Goal: Information Seeking & Learning: Check status

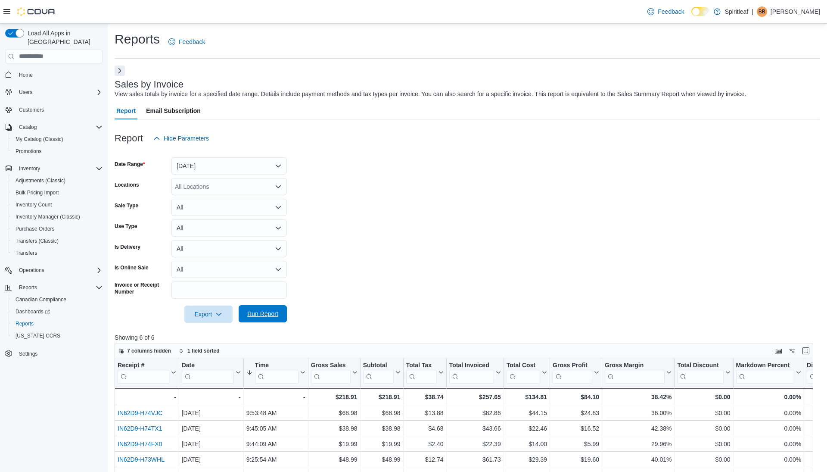
scroll to position [140, 0]
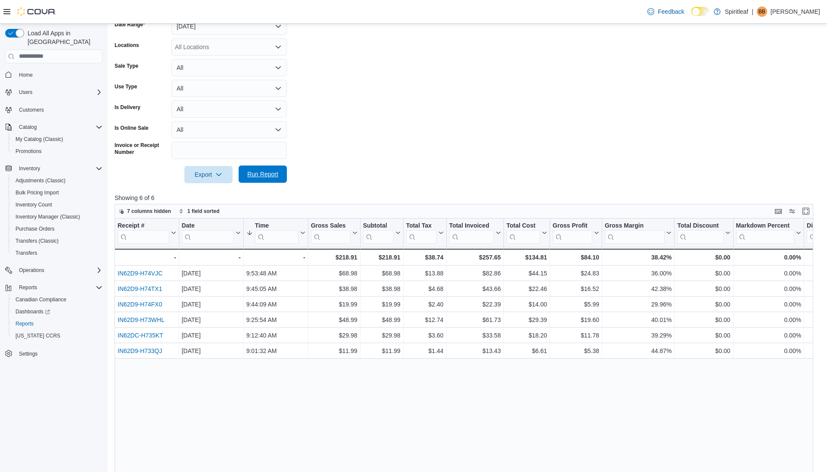
click at [268, 171] on span "Run Report" at bounding box center [262, 174] width 31 height 9
click at [267, 169] on span "Run Report" at bounding box center [263, 173] width 38 height 17
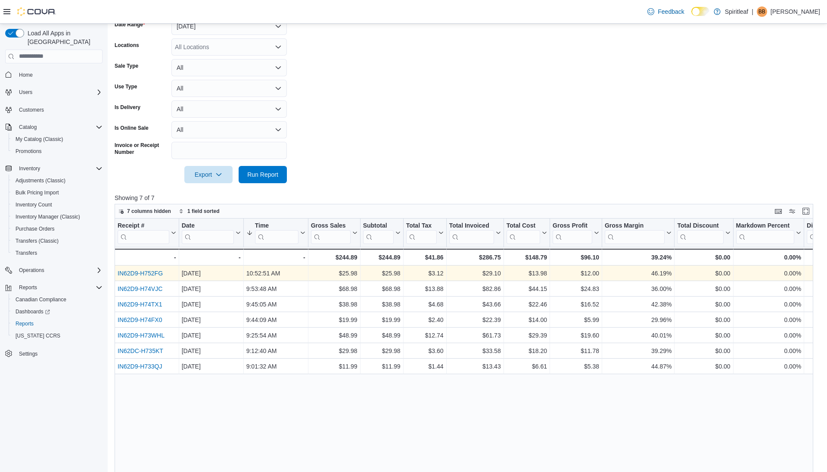
click at [131, 277] on div "IN62D9-H752FG" at bounding box center [147, 273] width 59 height 10
click at [131, 274] on link "IN62D9-H752FG" at bounding box center [140, 273] width 45 height 7
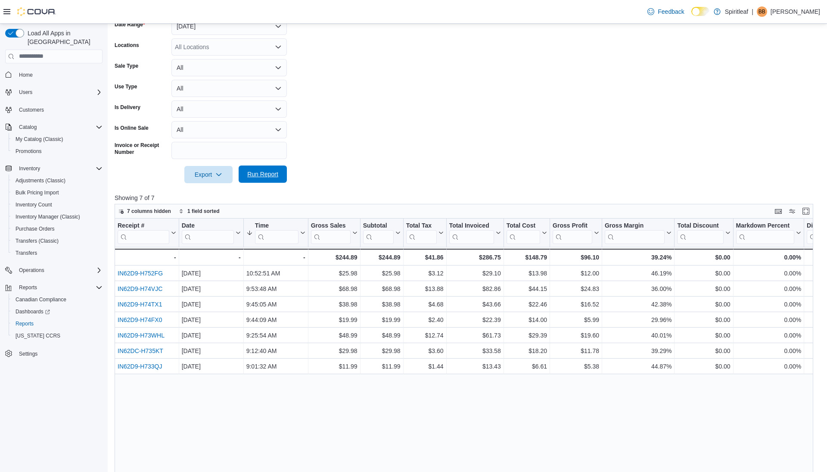
click at [268, 178] on span "Run Report" at bounding box center [262, 174] width 31 height 9
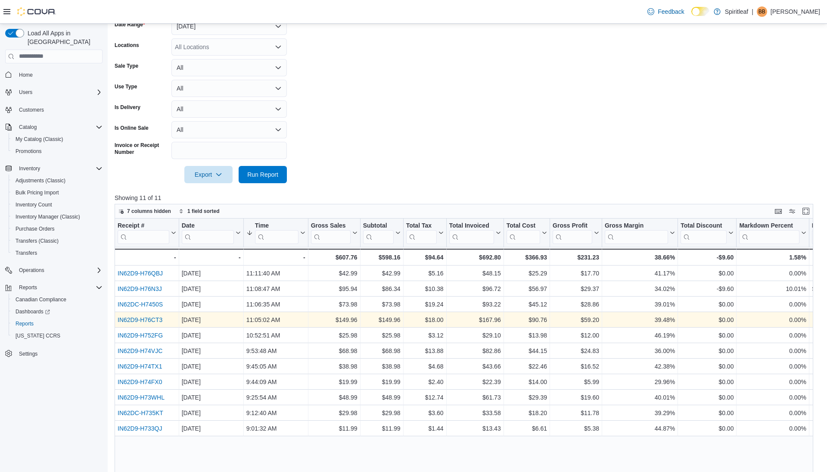
click at [150, 318] on link "IN62D9-H76CT3" at bounding box center [140, 319] width 45 height 7
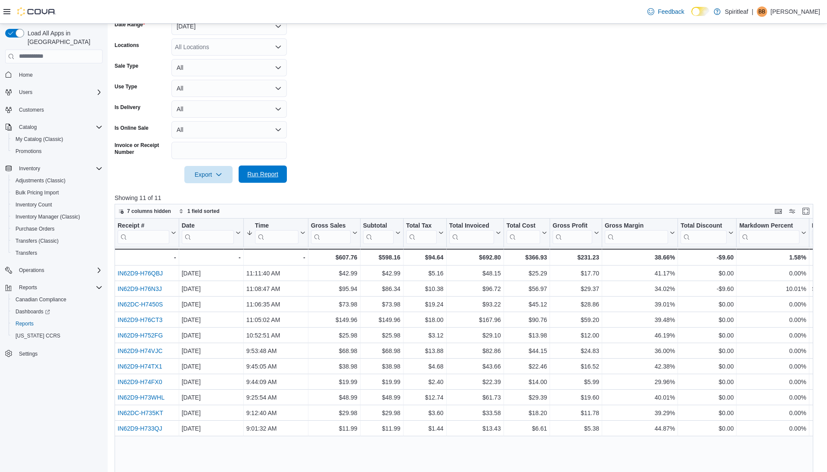
click at [262, 172] on span "Run Report" at bounding box center [262, 174] width 31 height 9
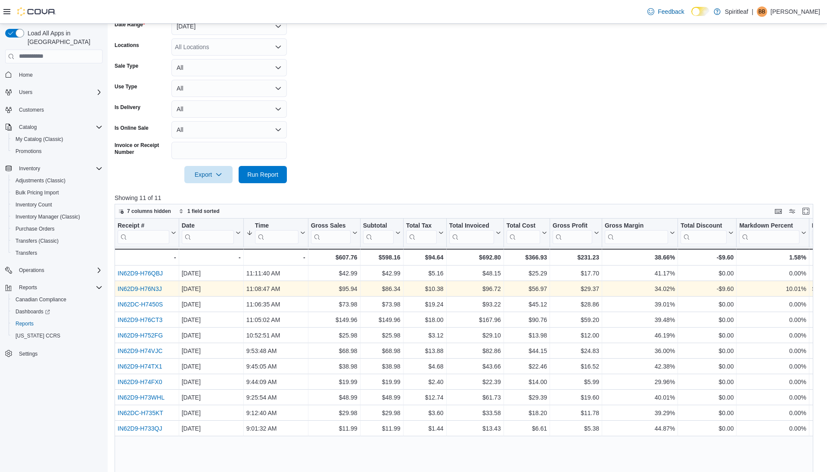
click at [154, 287] on link "IN62D9-H76N3J" at bounding box center [140, 288] width 44 height 7
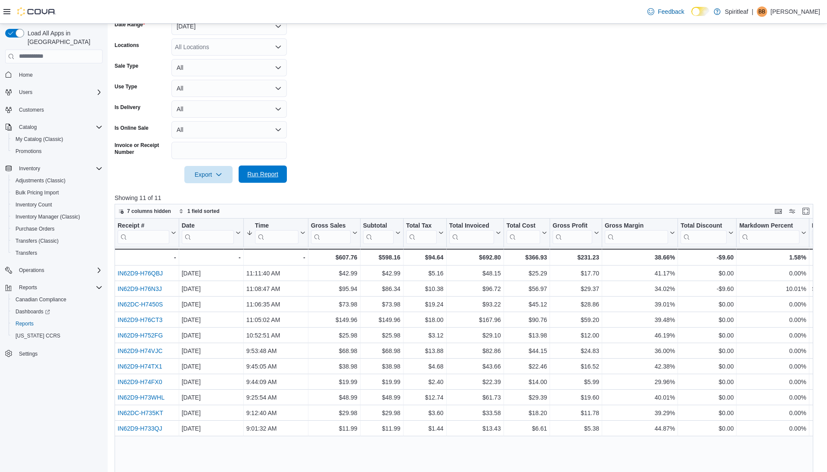
click at [258, 174] on span "Run Report" at bounding box center [262, 174] width 31 height 9
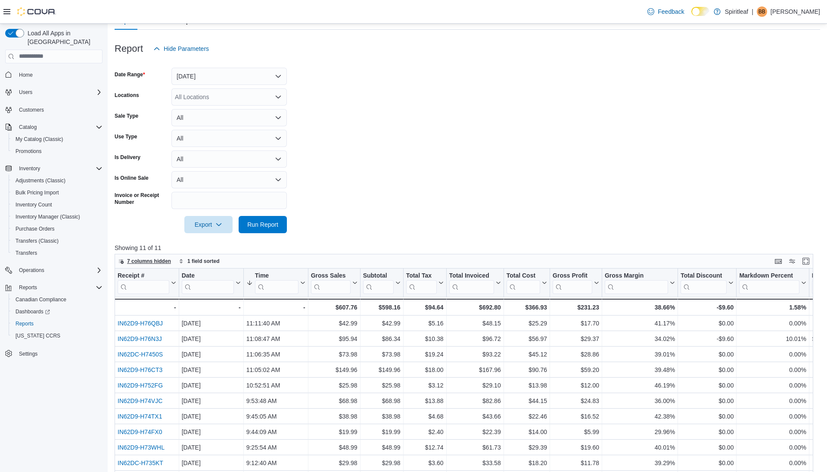
scroll to position [0, 0]
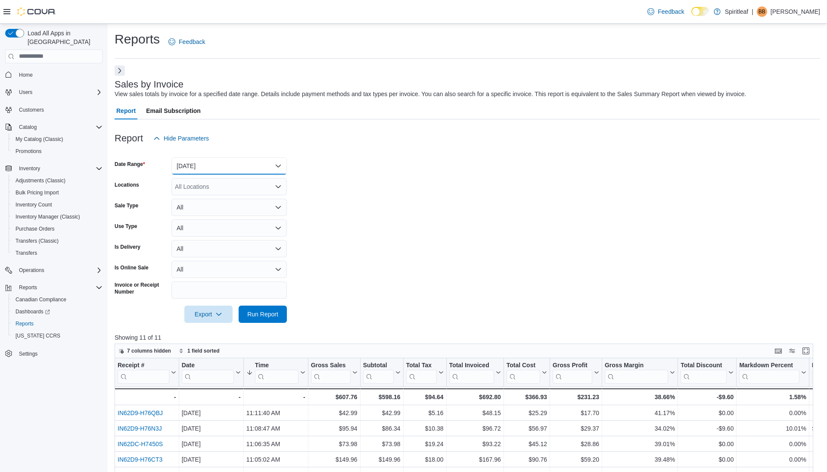
click at [219, 164] on button "Today" at bounding box center [229, 165] width 115 height 17
click at [214, 184] on span "Custom Date" at bounding box center [234, 183] width 98 height 10
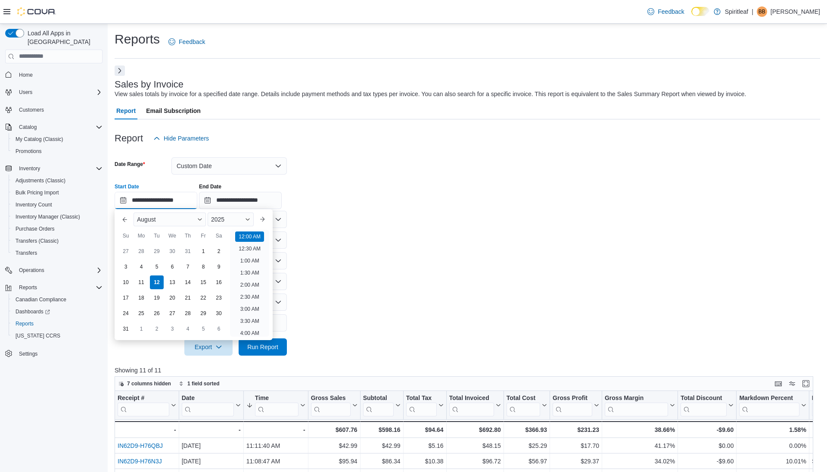
click at [165, 205] on input "**********" at bounding box center [156, 200] width 83 height 17
click at [154, 267] on div "5" at bounding box center [156, 266] width 15 height 15
type input "**********"
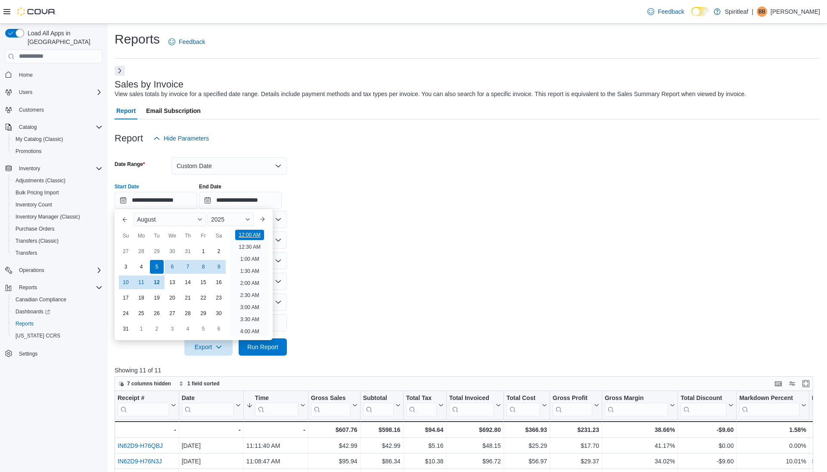
click at [251, 234] on li "12:00 AM" at bounding box center [249, 235] width 29 height 10
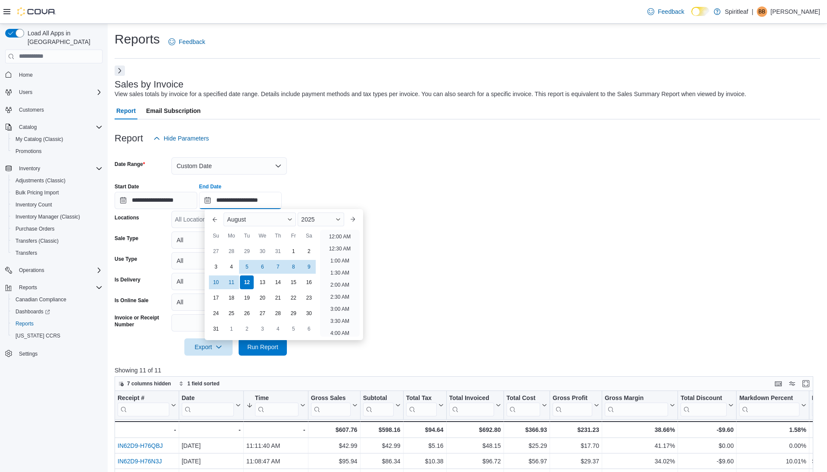
click at [261, 202] on input "**********" at bounding box center [240, 200] width 83 height 17
click at [246, 265] on div "5" at bounding box center [247, 266] width 15 height 15
click at [348, 265] on li "11:30 AM" at bounding box center [340, 270] width 29 height 10
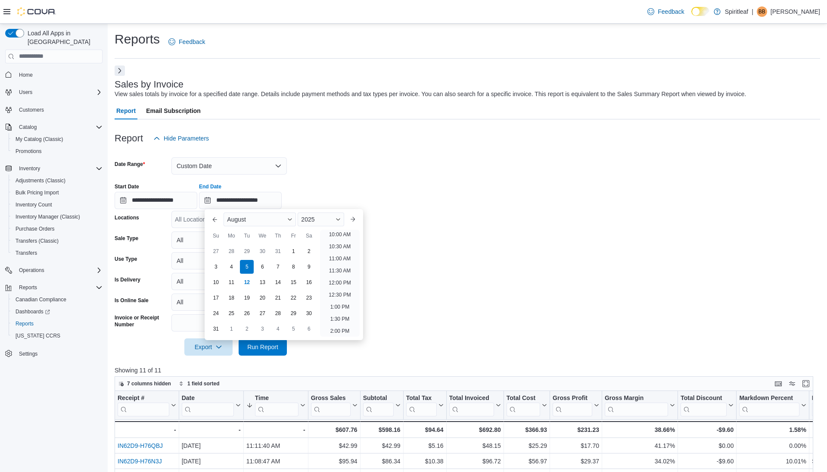
type input "**********"
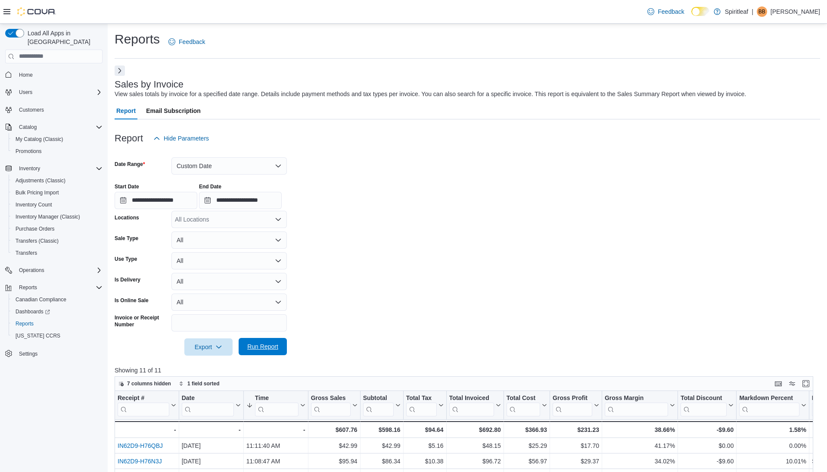
click at [259, 341] on span "Run Report" at bounding box center [263, 346] width 38 height 17
click at [266, 165] on button "Custom Date" at bounding box center [229, 165] width 115 height 17
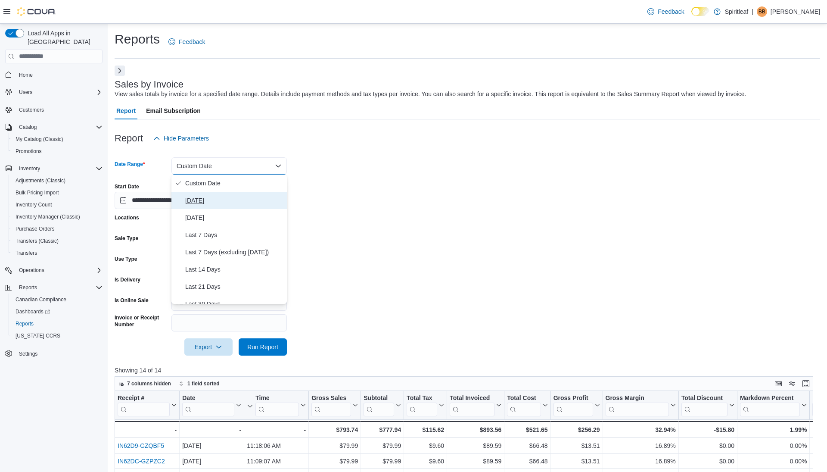
click at [243, 202] on span "Today" at bounding box center [234, 200] width 98 height 10
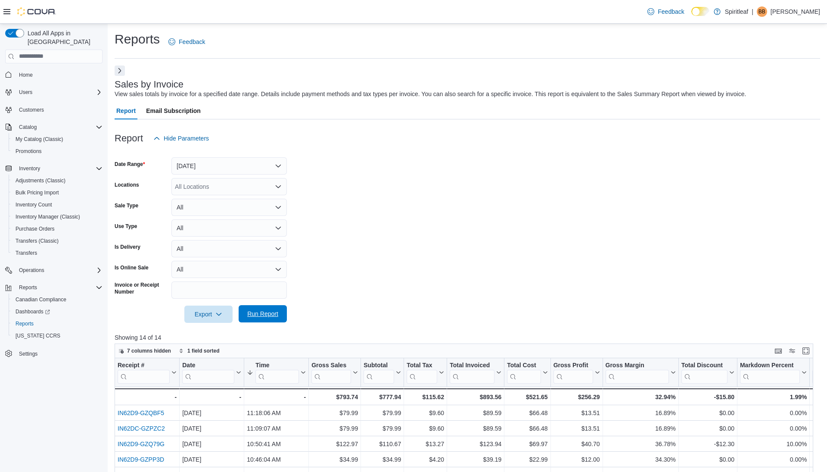
click at [247, 317] on span "Run Report" at bounding box center [262, 313] width 31 height 9
click at [257, 317] on span "Run Report" at bounding box center [262, 313] width 31 height 9
click at [272, 315] on span "Run Report" at bounding box center [262, 313] width 31 height 9
click at [268, 313] on span "Run Report" at bounding box center [262, 313] width 31 height 9
click at [268, 317] on span "Run Report" at bounding box center [262, 313] width 31 height 9
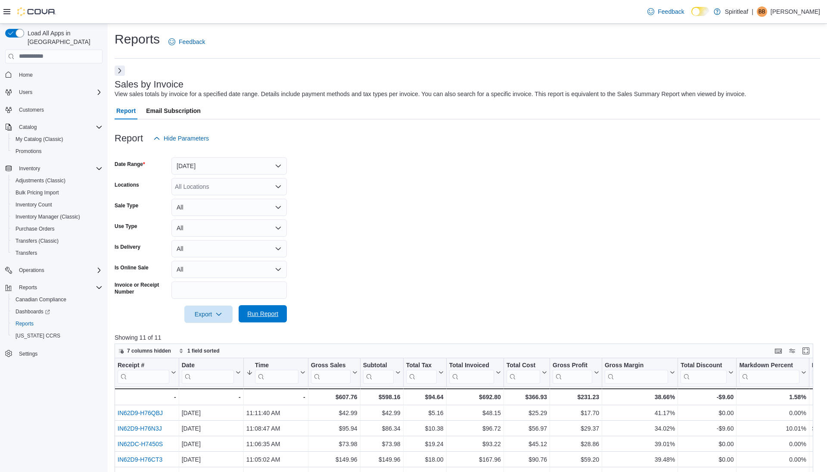
click at [268, 317] on span "Run Report" at bounding box center [262, 313] width 31 height 9
click at [260, 310] on span "Run Report" at bounding box center [263, 313] width 38 height 17
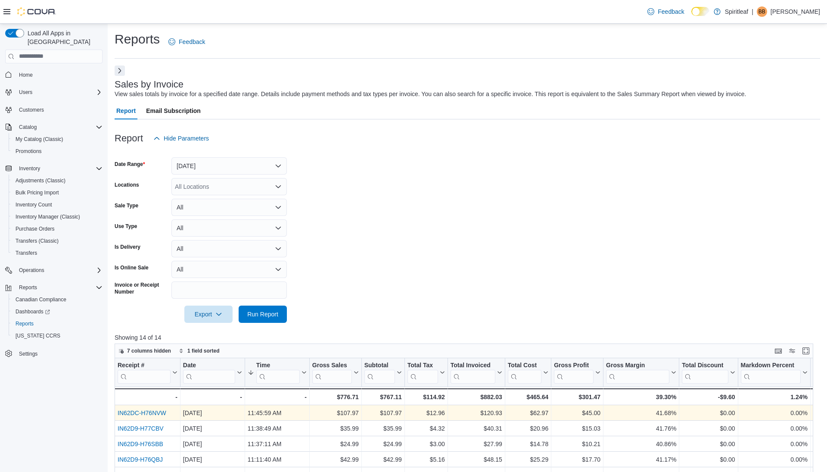
click at [157, 410] on link "IN62DC-H76NVW" at bounding box center [142, 412] width 49 height 7
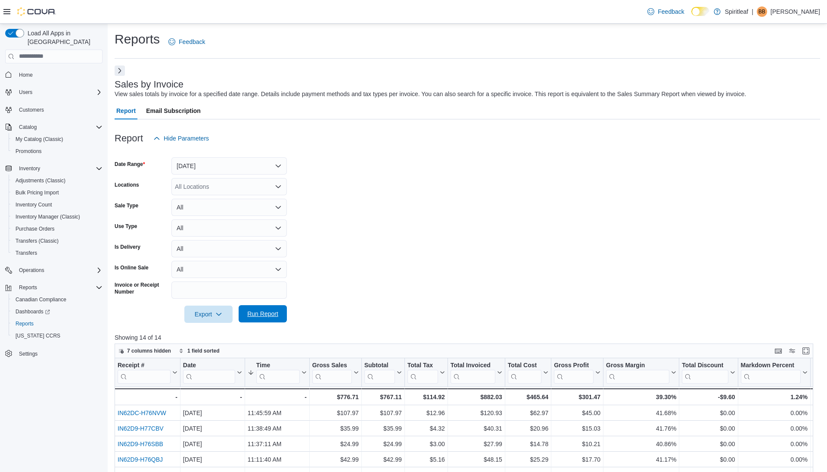
click at [246, 313] on span "Run Report" at bounding box center [263, 313] width 38 height 17
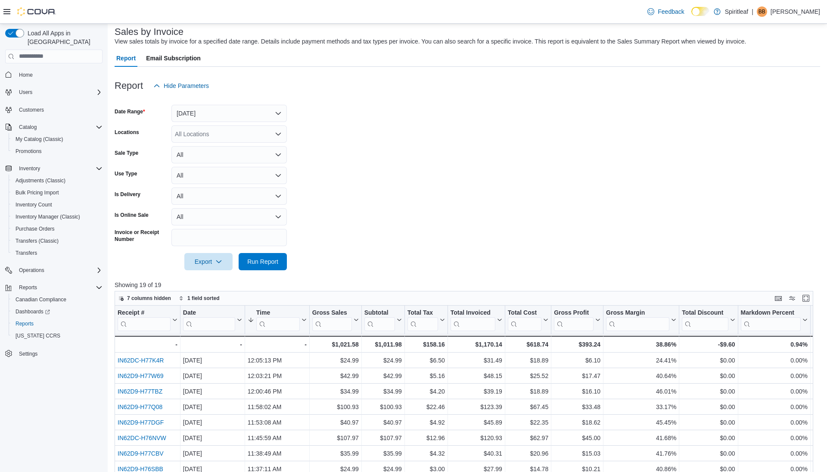
scroll to position [85, 0]
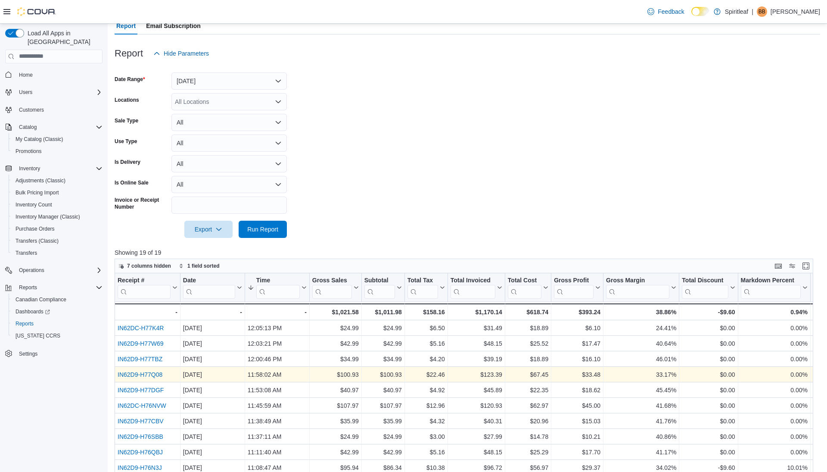
click at [153, 374] on link "IN62D9-H77Q08" at bounding box center [140, 374] width 45 height 7
click at [149, 373] on link "IN62D9-H77Q08" at bounding box center [140, 374] width 45 height 7
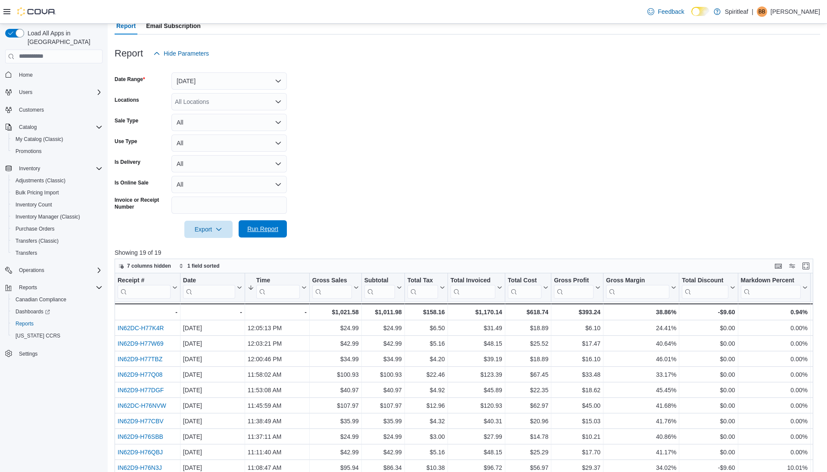
click at [264, 235] on span "Run Report" at bounding box center [263, 228] width 38 height 17
click at [265, 225] on span "Run Report" at bounding box center [262, 229] width 31 height 9
click at [270, 226] on span "Run Report" at bounding box center [262, 229] width 31 height 9
click at [260, 223] on span "Run Report" at bounding box center [263, 228] width 38 height 17
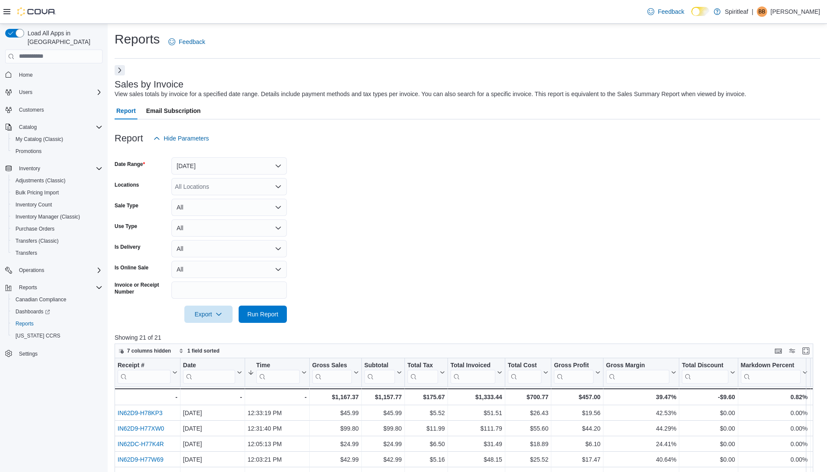
click at [120, 72] on button "Next" at bounding box center [120, 70] width 10 height 10
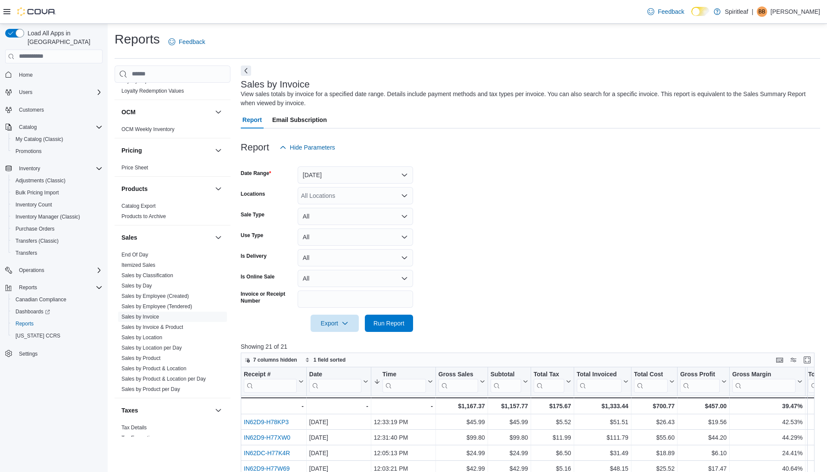
scroll to position [534, 0]
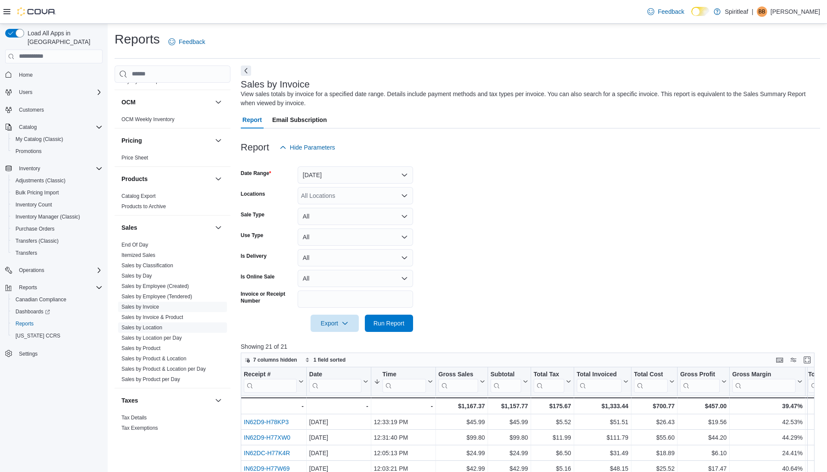
click at [149, 324] on link "Sales by Location" at bounding box center [142, 327] width 41 height 6
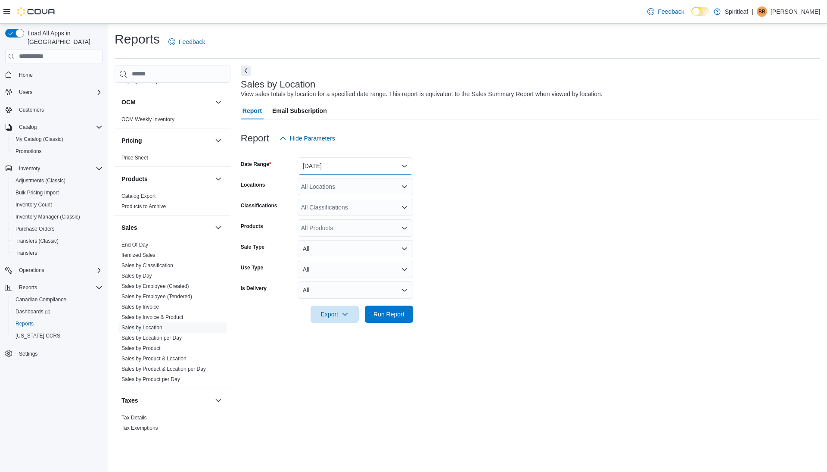
click at [348, 166] on button "Yesterday" at bounding box center [355, 165] width 115 height 17
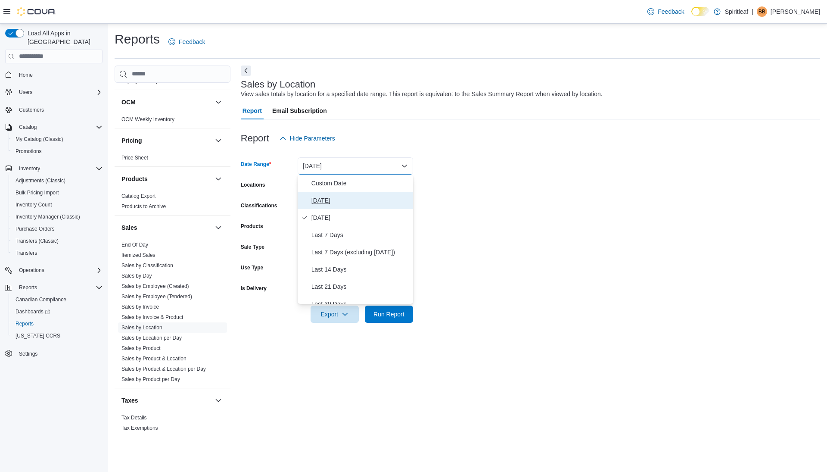
click at [347, 195] on span "Today" at bounding box center [361, 200] width 98 height 10
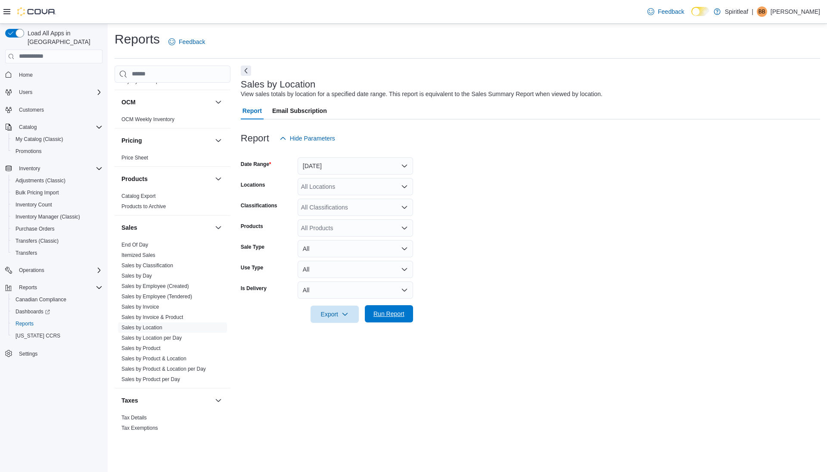
click at [371, 311] on span "Run Report" at bounding box center [389, 313] width 38 height 17
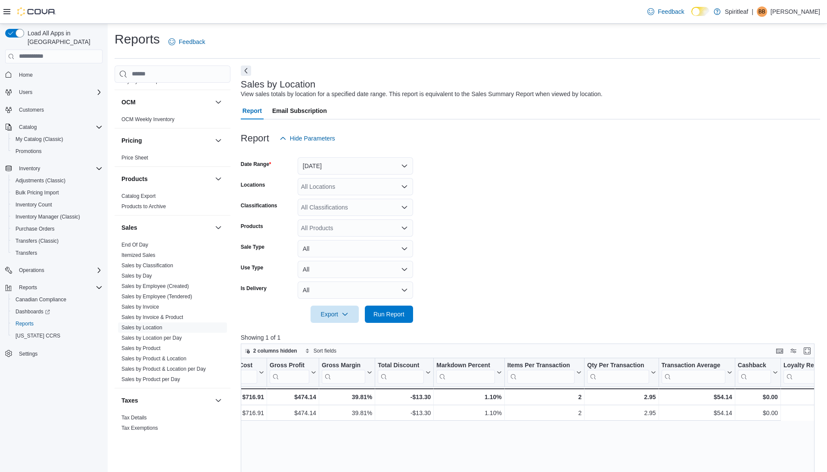
scroll to position [0, 546]
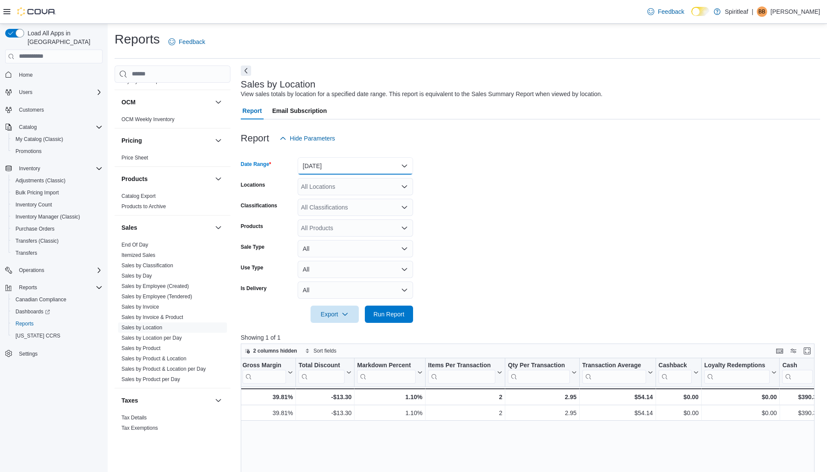
click at [375, 167] on button "Today" at bounding box center [355, 165] width 115 height 17
click at [357, 299] on span "Year To Date" at bounding box center [361, 295] width 98 height 10
click at [388, 314] on span "Run Report" at bounding box center [389, 313] width 31 height 9
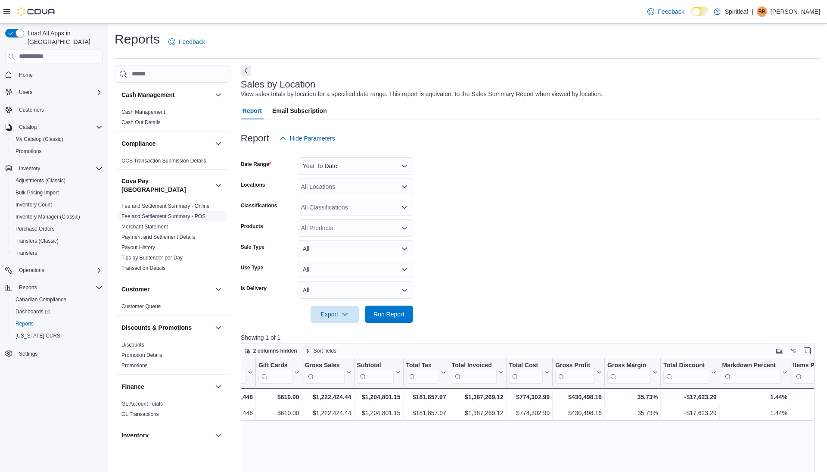
click at [184, 213] on link "Fee and Settlement Summary - POS" at bounding box center [164, 216] width 84 height 6
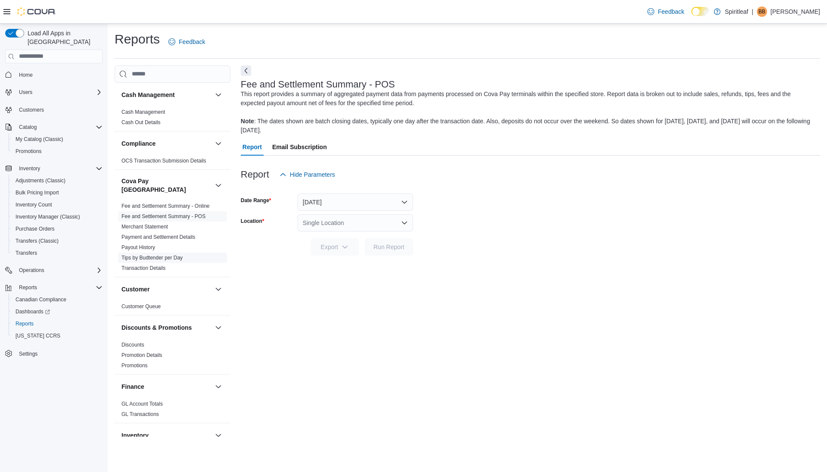
click at [164, 255] on link "Tips by Budtender per Day" at bounding box center [152, 258] width 61 height 6
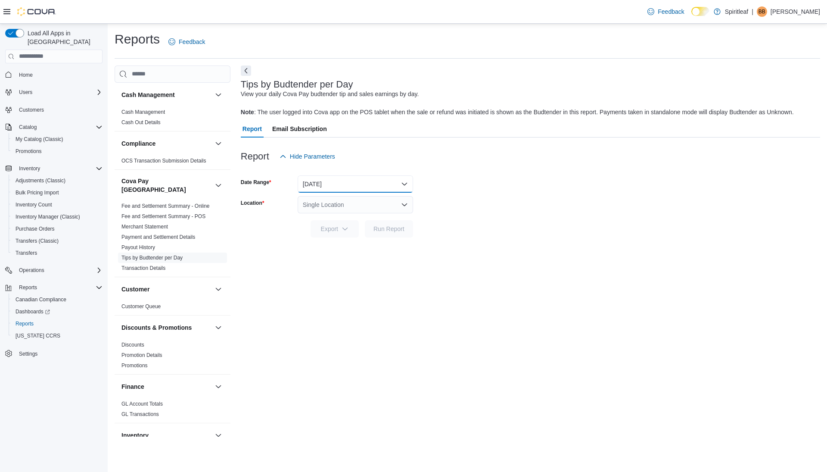
click at [334, 181] on button "Yesterday" at bounding box center [355, 183] width 115 height 17
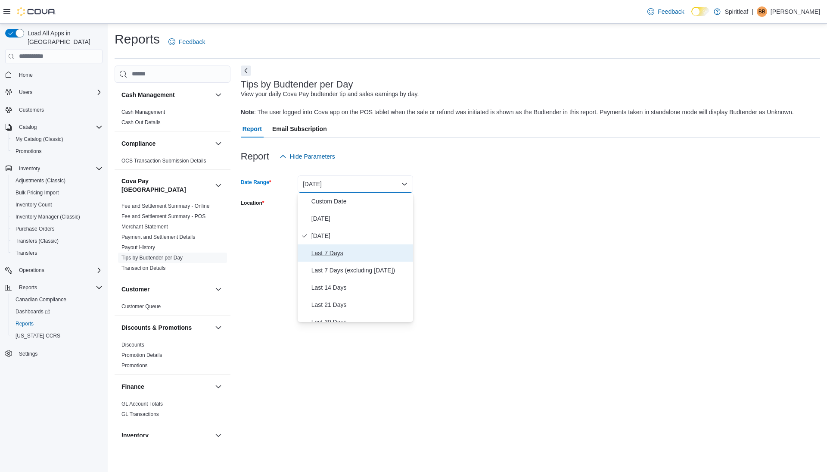
click at [329, 252] on span "Last 7 Days" at bounding box center [361, 253] width 98 height 10
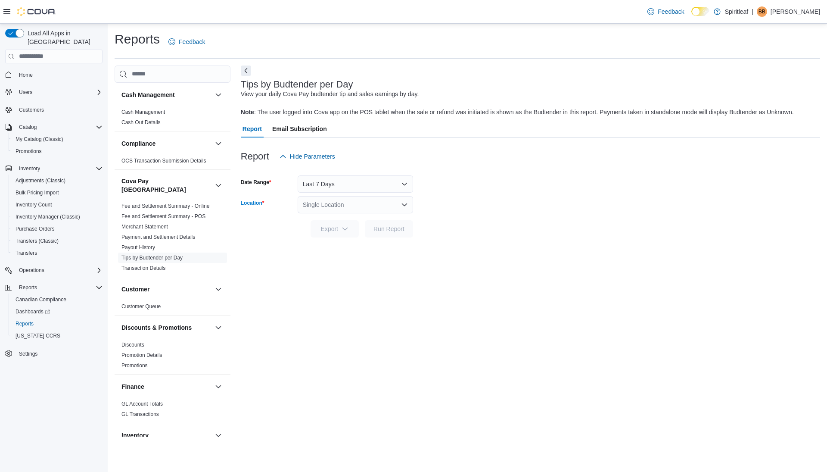
click at [329, 207] on div "Single Location" at bounding box center [355, 204] width 115 height 17
type input "***"
click at [358, 221] on span "101 - Vernon" at bounding box center [372, 219] width 65 height 9
click at [402, 229] on span "Run Report" at bounding box center [389, 228] width 31 height 9
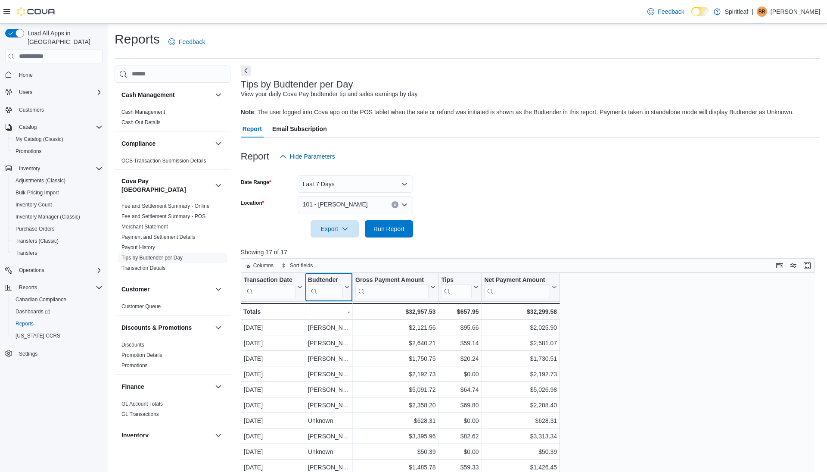
click at [328, 291] on input "search" at bounding box center [325, 291] width 35 height 14
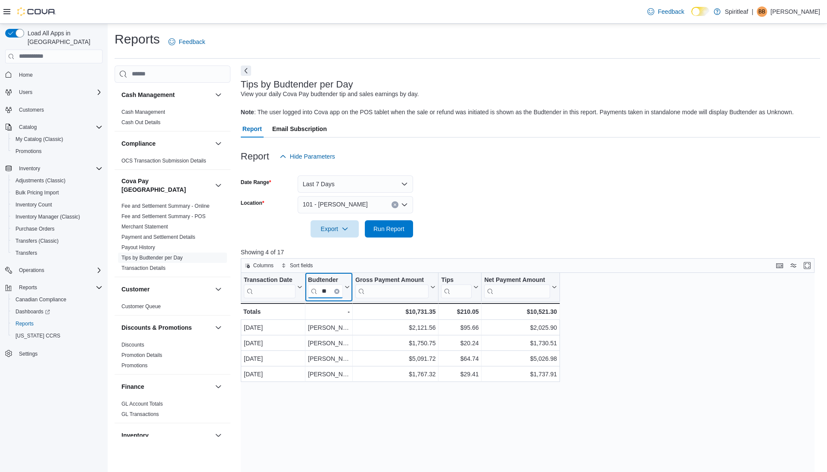
type input "*"
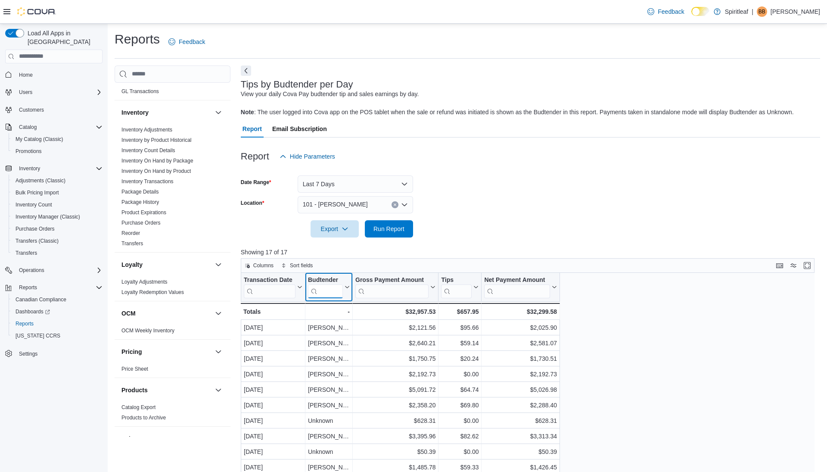
scroll to position [534, 0]
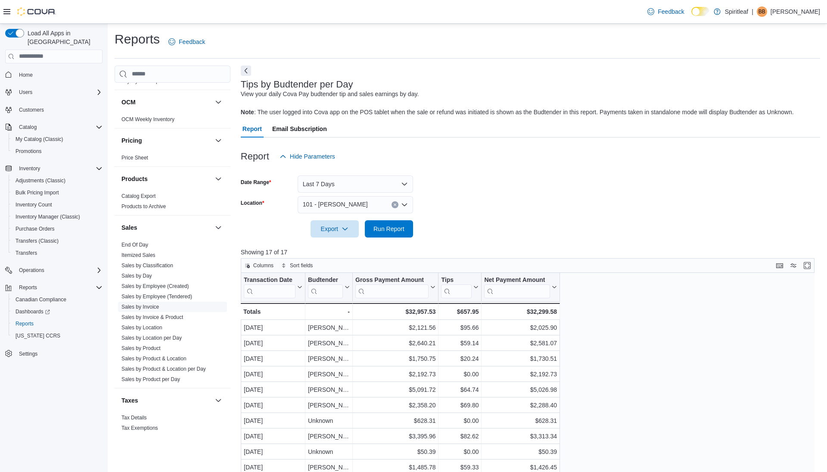
click at [144, 304] on link "Sales by Invoice" at bounding box center [140, 307] width 37 height 6
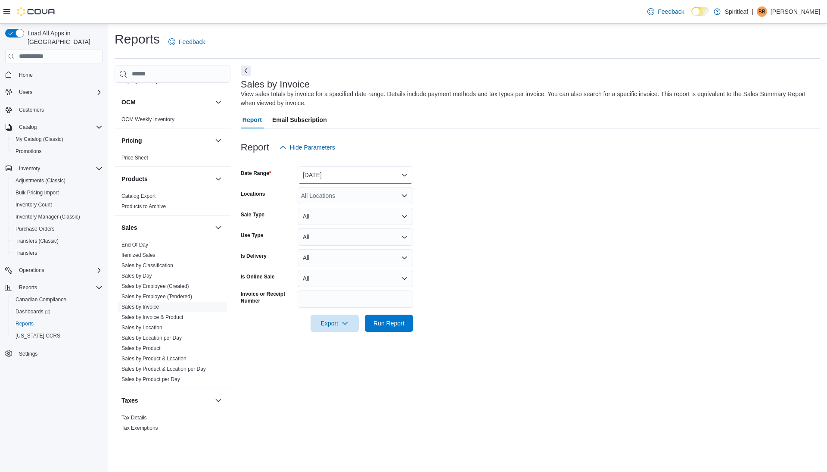
click at [337, 175] on button "Yesterday" at bounding box center [355, 174] width 115 height 17
click at [331, 212] on span "Today" at bounding box center [361, 209] width 98 height 10
click at [391, 326] on span "Run Report" at bounding box center [389, 322] width 31 height 9
click at [246, 73] on button "Next" at bounding box center [246, 70] width 10 height 10
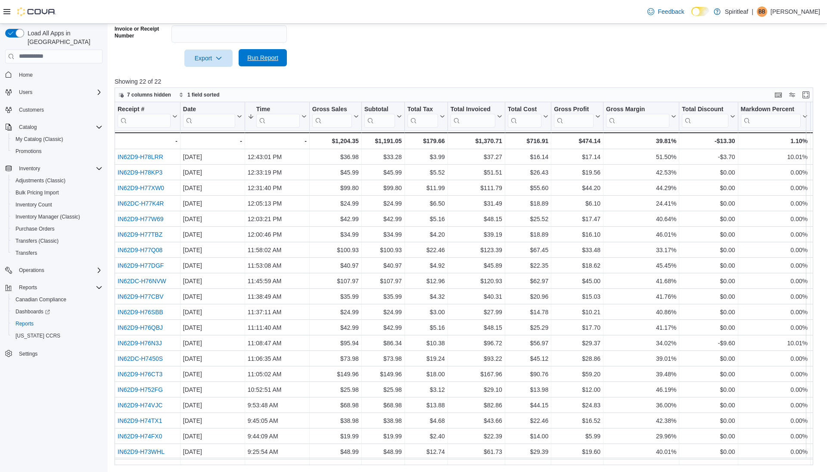
click at [257, 57] on span "Run Report" at bounding box center [262, 57] width 31 height 9
click at [263, 62] on span "Run Report" at bounding box center [263, 57] width 38 height 17
click at [261, 57] on span "Run Report" at bounding box center [262, 57] width 31 height 9
click at [262, 65] on span "Run Report" at bounding box center [263, 57] width 38 height 17
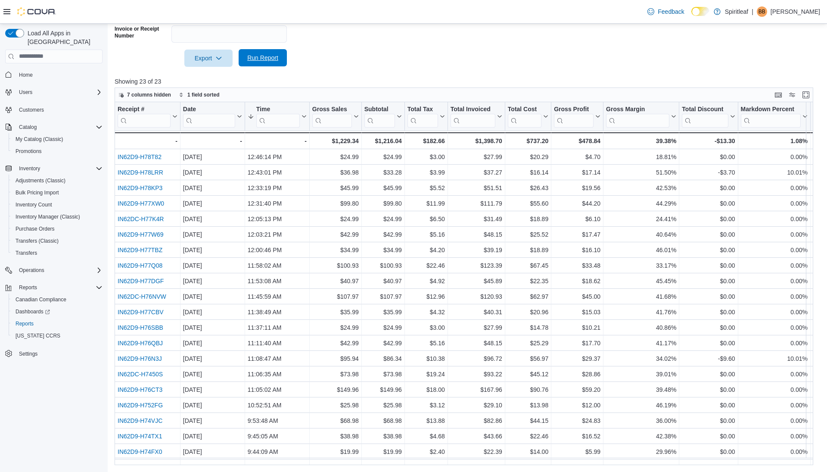
click at [265, 59] on span "Run Report" at bounding box center [262, 57] width 31 height 9
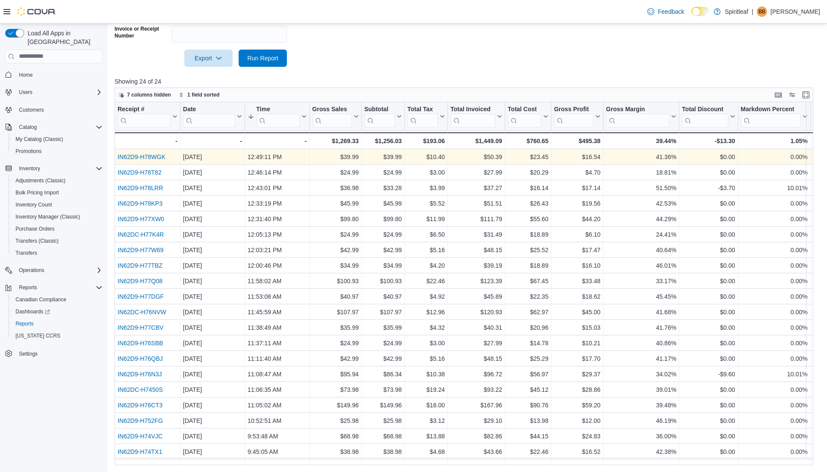
click at [151, 154] on link "IN62D9-H78WGK" at bounding box center [142, 156] width 48 height 7
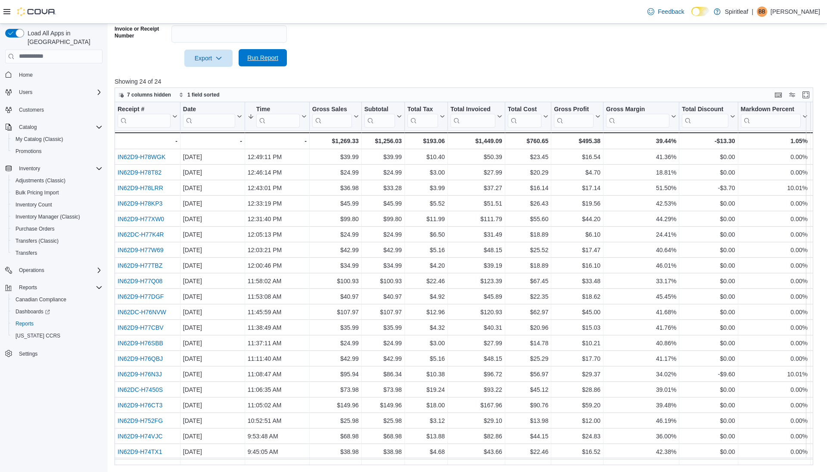
click at [258, 62] on span "Run Report" at bounding box center [263, 57] width 38 height 17
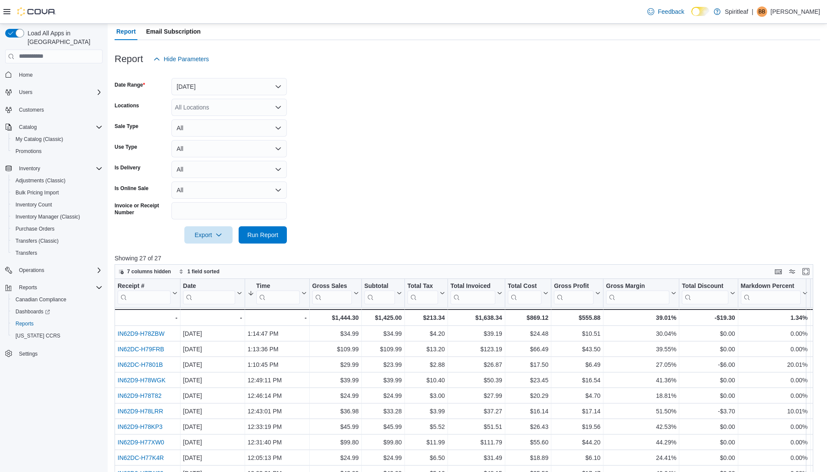
scroll to position [53, 0]
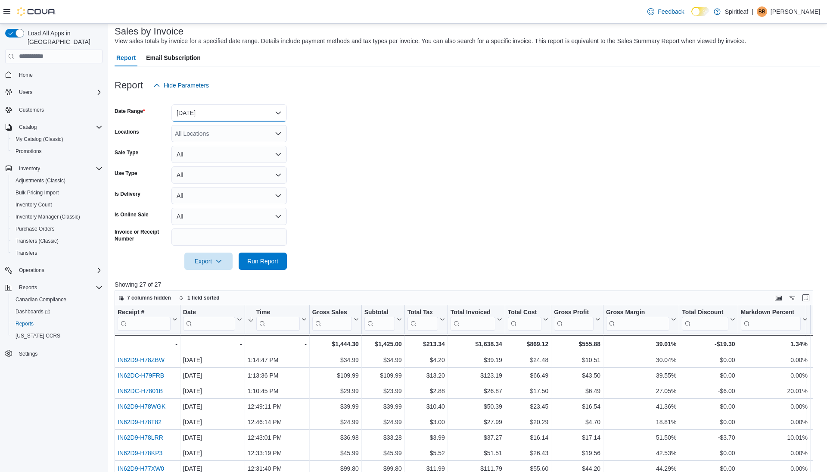
click at [241, 118] on button "Today" at bounding box center [229, 112] width 115 height 17
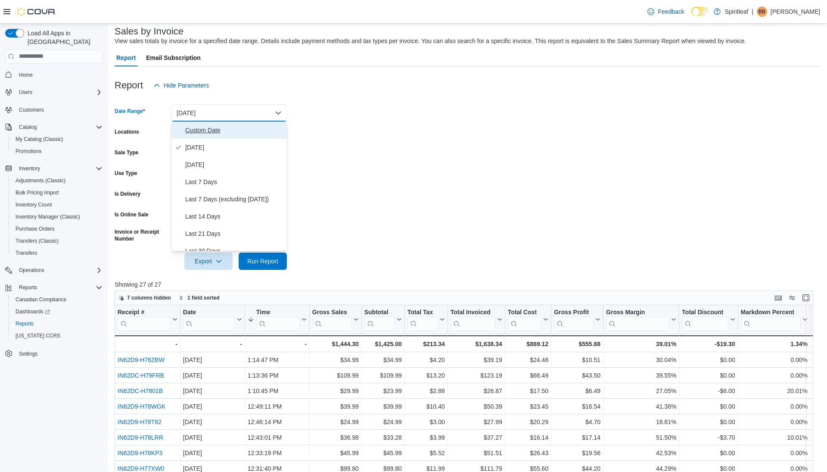
click at [197, 128] on span "Custom Date" at bounding box center [234, 130] width 98 height 10
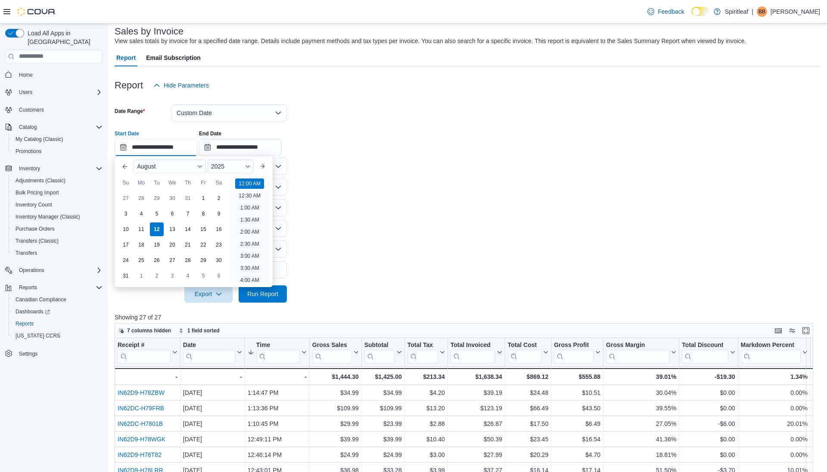
click at [157, 140] on input "**********" at bounding box center [156, 147] width 83 height 17
click at [157, 214] on div "5" at bounding box center [156, 213] width 15 height 15
type input "**********"
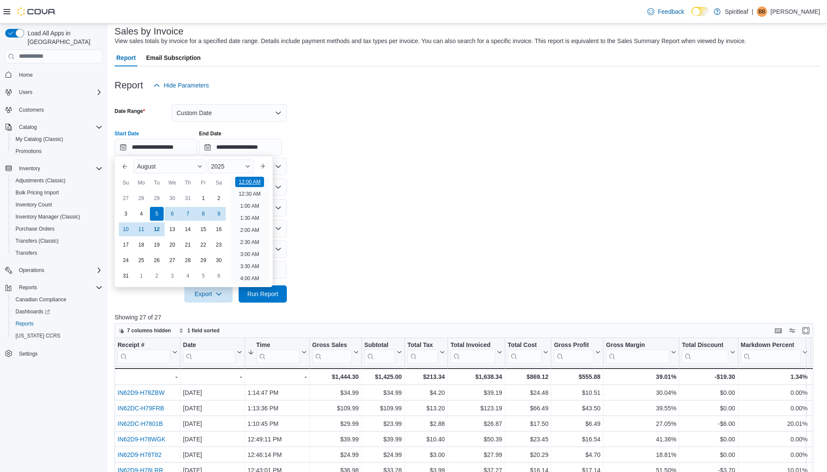
click at [246, 179] on li "12:00 AM" at bounding box center [249, 182] width 29 height 10
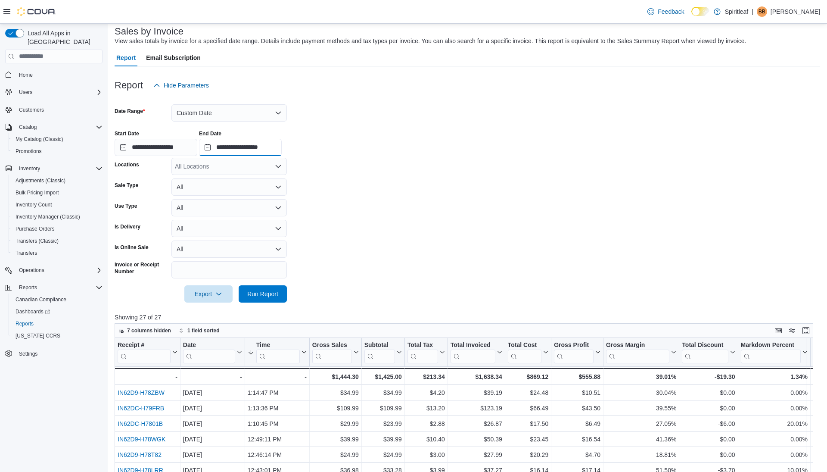
click at [245, 145] on input "**********" at bounding box center [240, 147] width 83 height 17
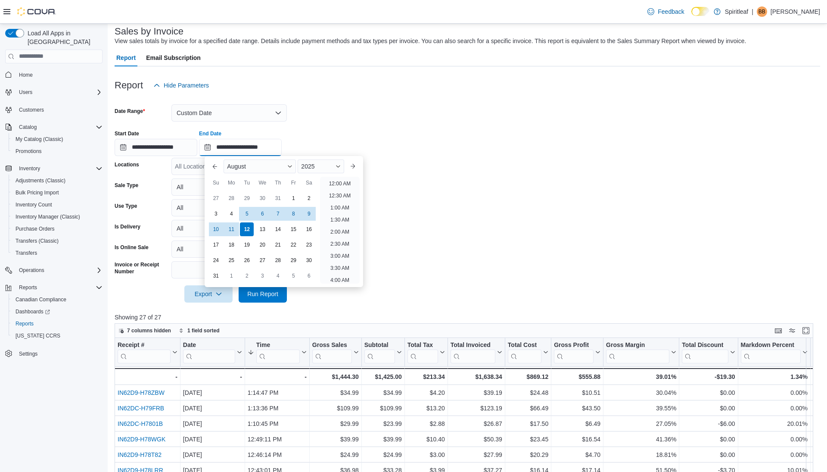
scroll to position [474, 0]
click at [243, 209] on div "5" at bounding box center [247, 213] width 15 height 15
click at [335, 189] on li "1:30 PM" at bounding box center [340, 190] width 26 height 10
type input "**********"
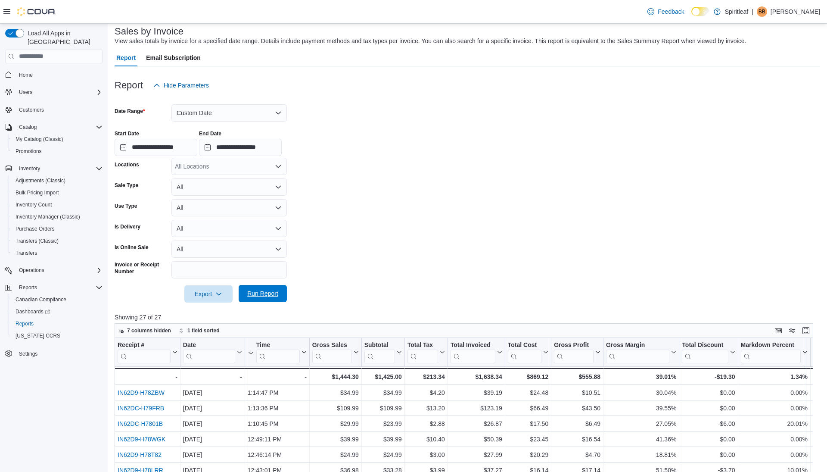
click at [249, 291] on span "Run Report" at bounding box center [262, 293] width 31 height 9
click at [234, 113] on button "Custom Date" at bounding box center [229, 112] width 115 height 17
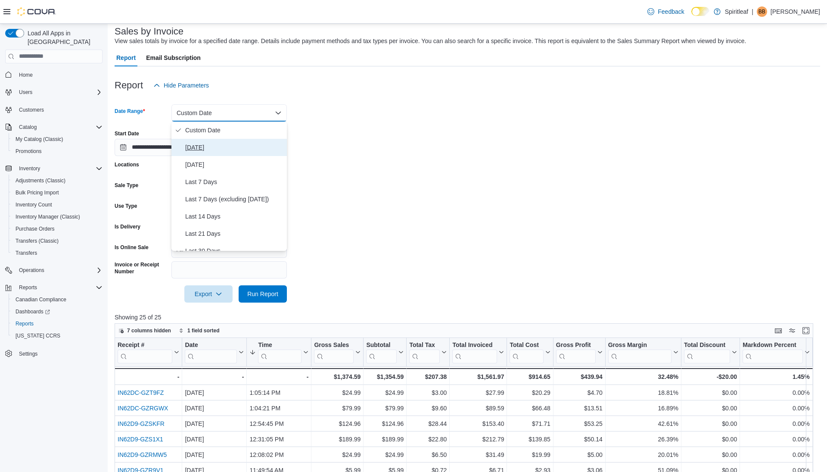
click at [219, 149] on span "Today" at bounding box center [234, 147] width 98 height 10
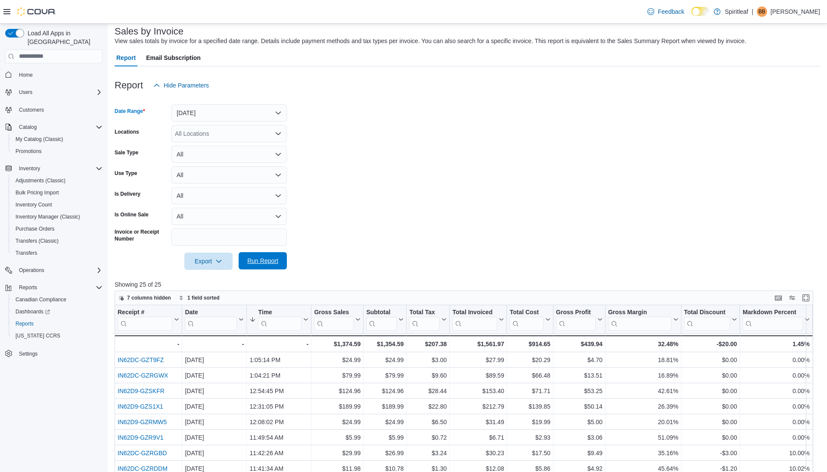
click at [256, 260] on span "Run Report" at bounding box center [262, 260] width 31 height 9
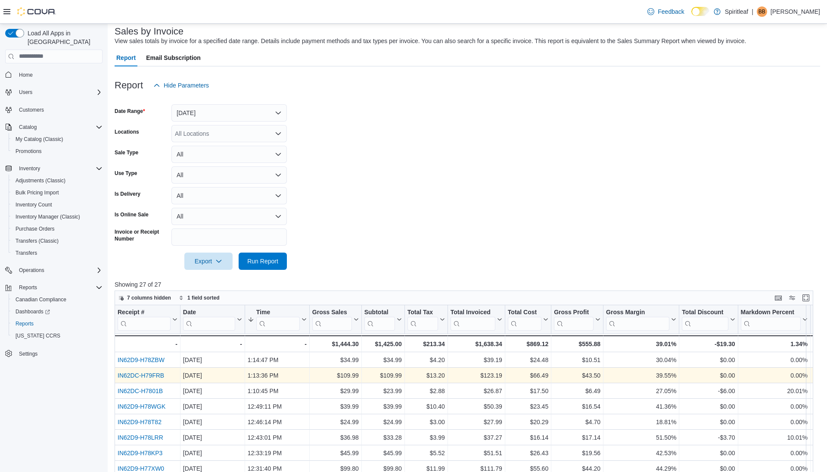
click at [158, 371] on div "IN62DC-H79FRB" at bounding box center [148, 375] width 60 height 10
click at [155, 375] on link "IN62DC-H79FRB" at bounding box center [141, 375] width 47 height 7
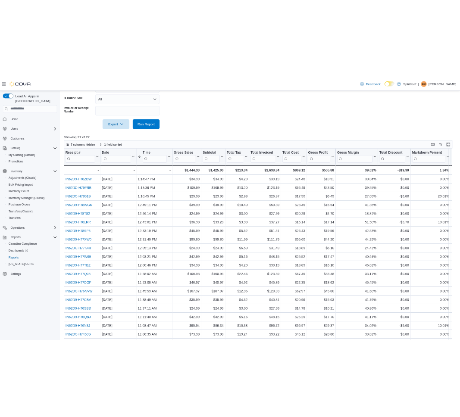
scroll to position [233, 0]
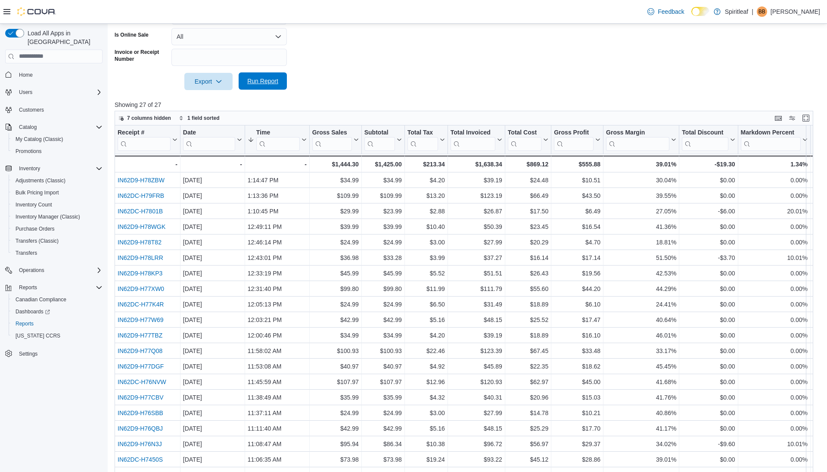
click at [254, 85] on span "Run Report" at bounding box center [263, 80] width 38 height 17
click at [248, 76] on span "Run Report" at bounding box center [263, 80] width 38 height 17
click at [262, 84] on span "Run Report" at bounding box center [262, 81] width 31 height 9
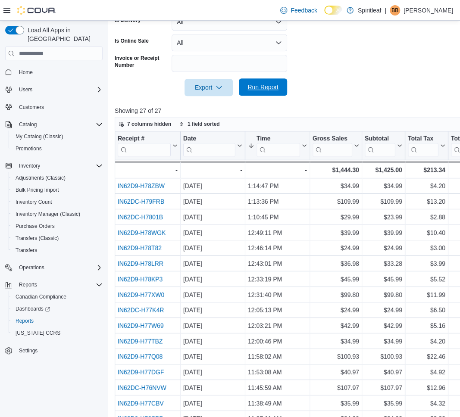
click at [245, 89] on span "Run Report" at bounding box center [263, 86] width 38 height 17
click at [264, 89] on span "Run Report" at bounding box center [262, 87] width 31 height 9
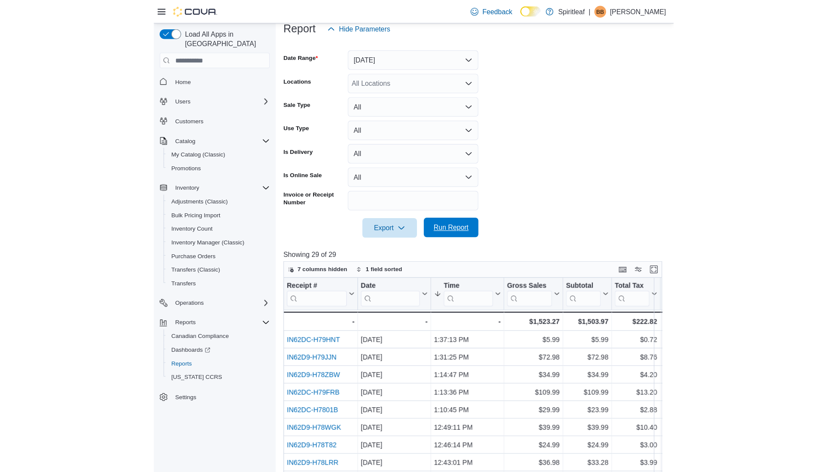
scroll to position [0, 0]
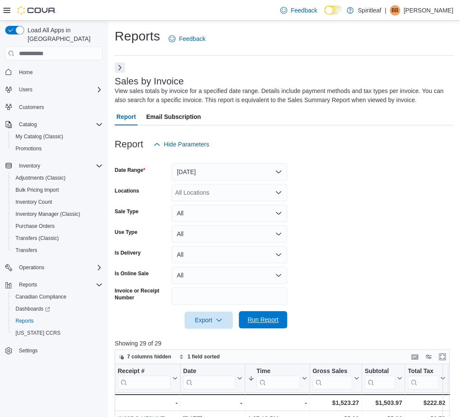
click at [264, 317] on span "Run Report" at bounding box center [262, 319] width 31 height 9
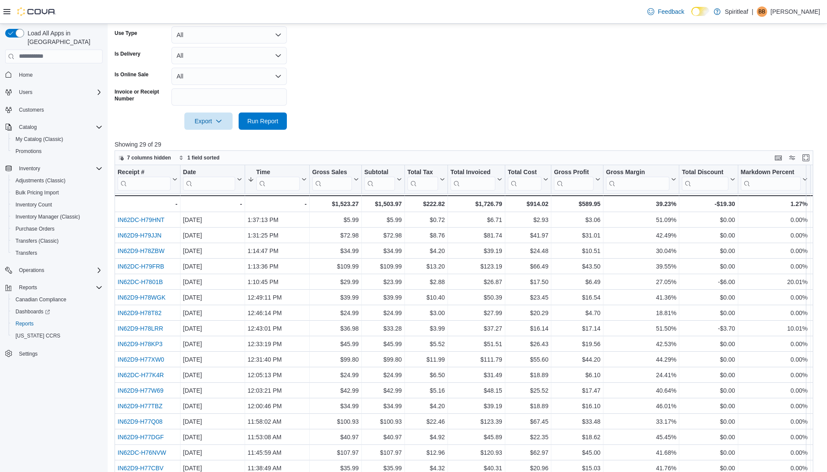
scroll to position [238, 0]
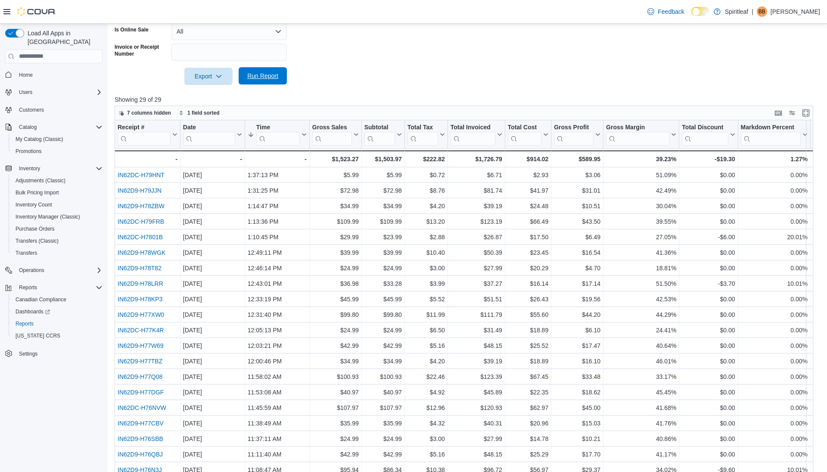
click at [268, 76] on span "Run Report" at bounding box center [262, 76] width 31 height 9
click at [259, 80] on span "Run Report" at bounding box center [262, 76] width 31 height 9
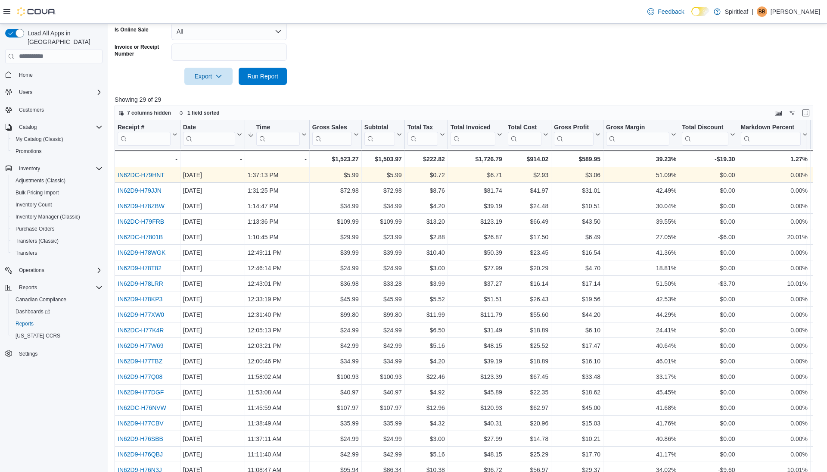
click at [156, 177] on link "IN62DC-H79HNT" at bounding box center [141, 175] width 47 height 7
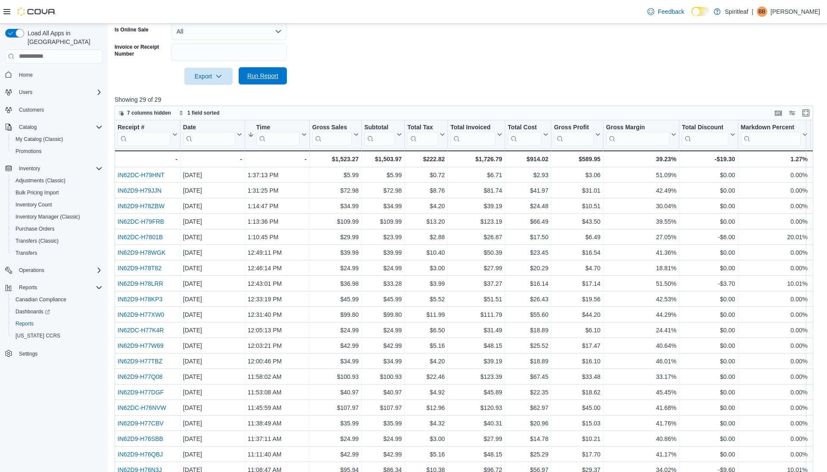
click at [265, 84] on span "Run Report" at bounding box center [263, 75] width 38 height 17
click at [257, 74] on span "Run Report" at bounding box center [262, 76] width 31 height 9
click at [261, 73] on span "Run Report" at bounding box center [262, 76] width 31 height 9
click at [259, 73] on span "Run Report" at bounding box center [262, 76] width 31 height 9
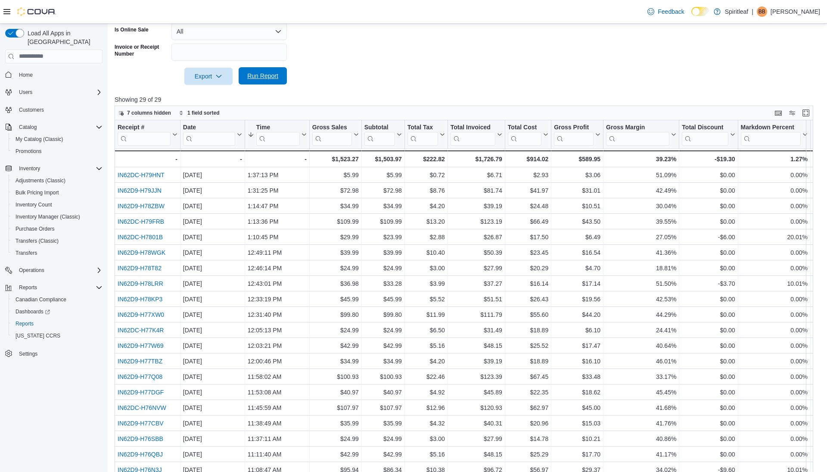
click at [259, 72] on span "Run Report" at bounding box center [262, 76] width 31 height 9
